Goal: Book appointment/travel/reservation

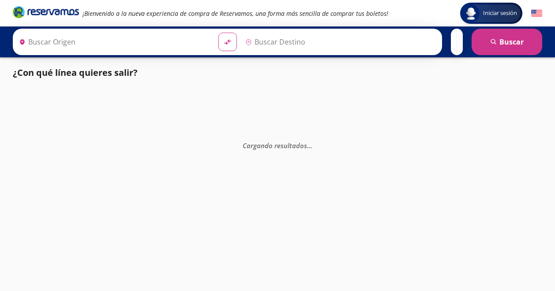
type input "[GEOGRAPHIC_DATA][PERSON_NAME], [GEOGRAPHIC_DATA][PERSON_NAME]"
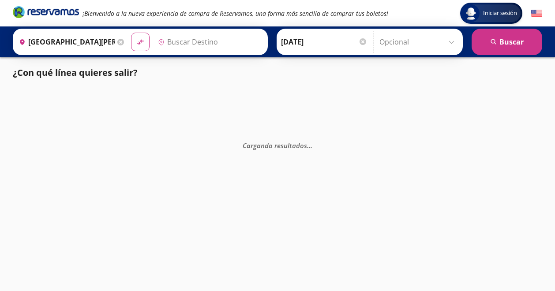
type input "[GEOGRAPHIC_DATA], [GEOGRAPHIC_DATA]"
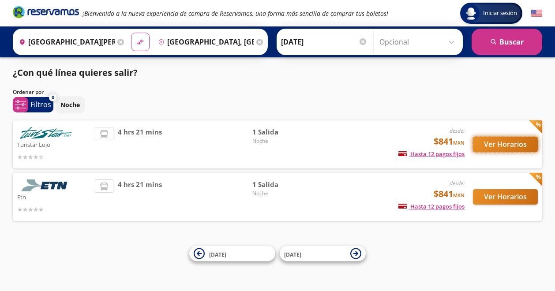
click at [503, 142] on button "Ver Horarios" at bounding box center [505, 144] width 65 height 15
click at [501, 194] on button "Ver Horarios" at bounding box center [505, 196] width 65 height 15
